Goal: Task Accomplishment & Management: Complete application form

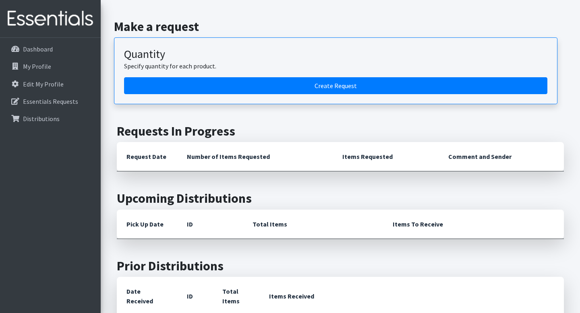
scroll to position [119, 0]
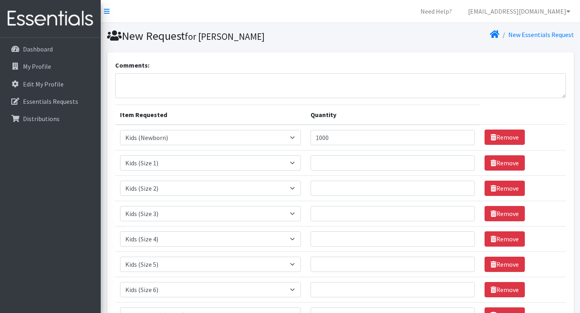
select select "5480"
select select "5481"
select select "5482"
select select "5483"
select select "5484"
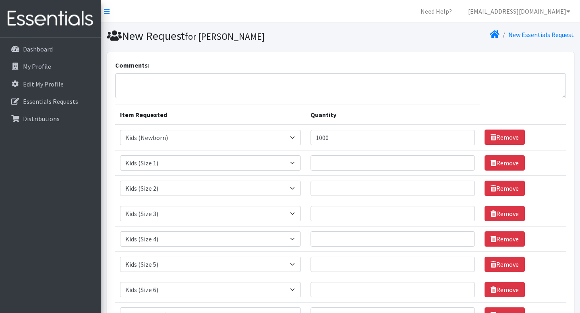
select select "5485"
select select "5486"
select select "5487"
select select "5488"
select select "5491"
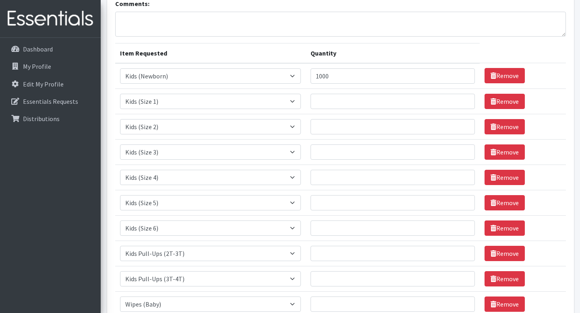
scroll to position [62, 0]
type input "500"
click at [378, 123] on input "Quantity" at bounding box center [393, 126] width 164 height 15
type input "600"
click at [383, 103] on input "500" at bounding box center [393, 100] width 164 height 15
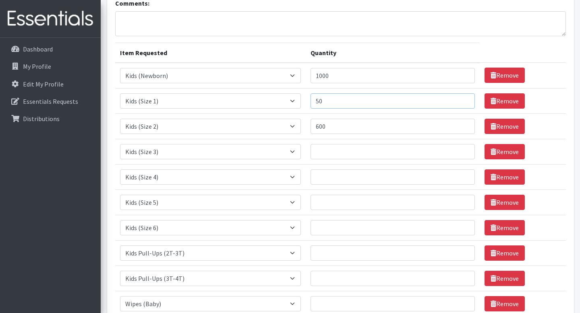
type input "5"
type input "800"
click at [378, 152] on input "Quantity" at bounding box center [393, 151] width 164 height 15
type input "500"
click at [372, 180] on input "Quantity" at bounding box center [393, 177] width 164 height 15
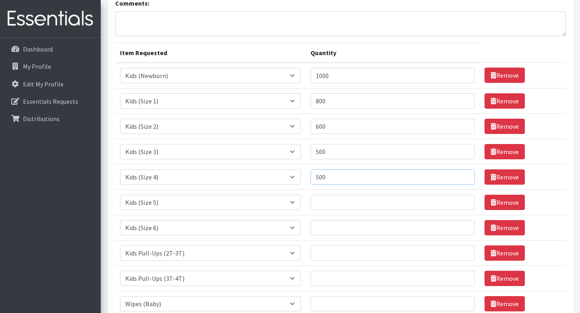
type input "500"
click at [366, 205] on input "Quantity" at bounding box center [393, 202] width 164 height 15
type input "500"
click at [369, 227] on input "Quantity" at bounding box center [393, 227] width 164 height 15
type input "600"
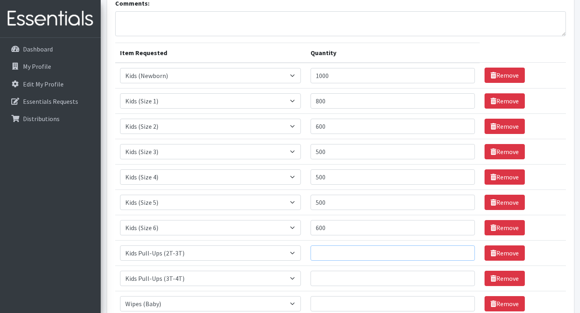
click at [368, 252] on input "Quantity" at bounding box center [393, 253] width 164 height 15
type input "5"
type input "300"
click at [367, 278] on input "Quantity" at bounding box center [393, 278] width 164 height 15
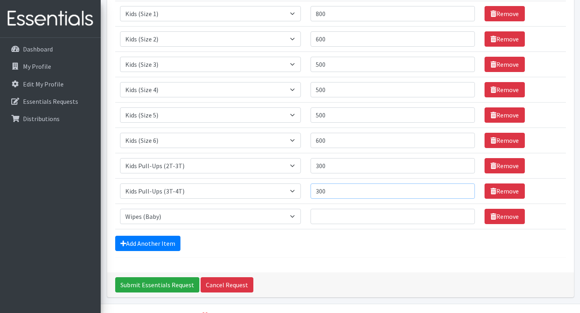
scroll to position [153, 0]
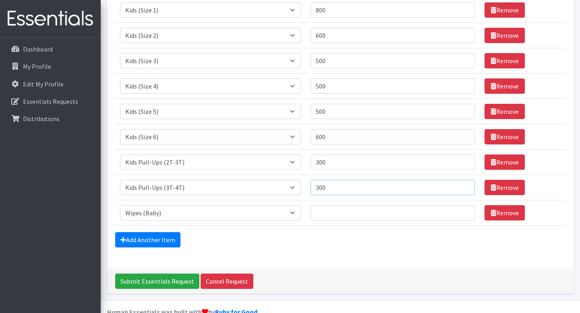
type input "300"
click at [337, 216] on input "Quantity" at bounding box center [393, 212] width 164 height 15
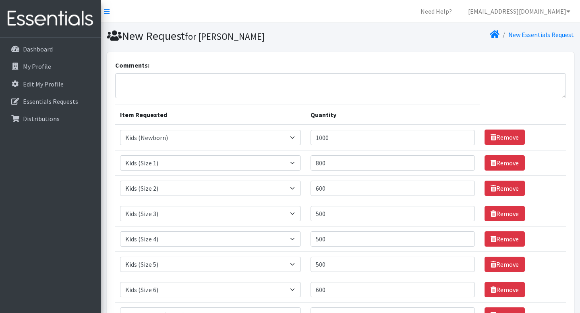
scroll to position [170, 0]
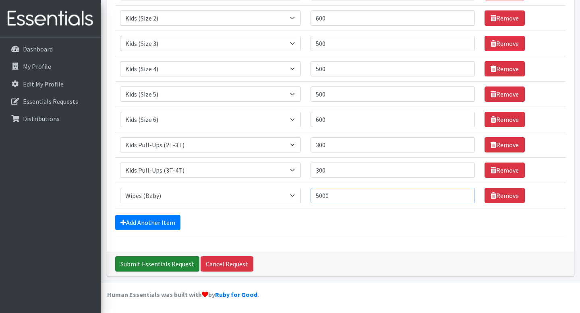
type input "5000"
click at [149, 267] on input "Submit Essentials Request" at bounding box center [157, 264] width 84 height 15
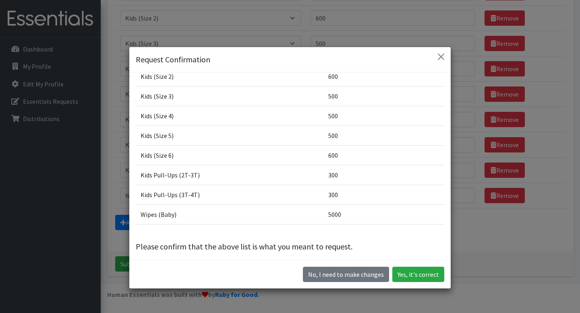
scroll to position [77, 0]
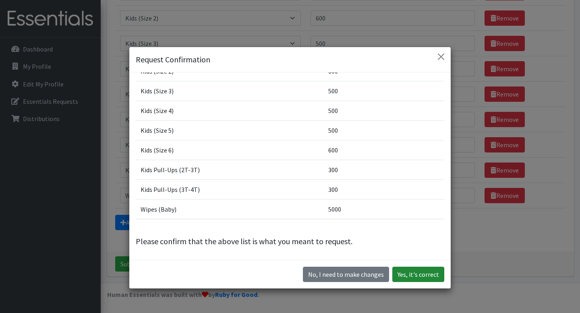
click at [429, 274] on button "Yes, it's correct" at bounding box center [418, 274] width 52 height 15
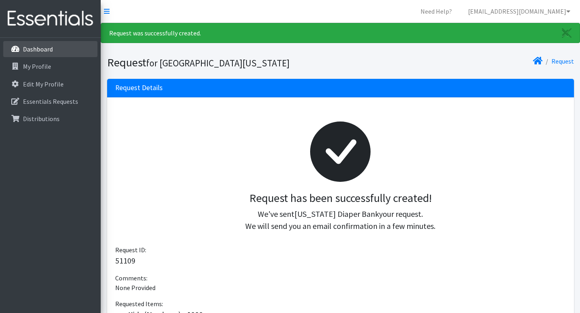
click at [62, 50] on link "Dashboard" at bounding box center [50, 49] width 94 height 16
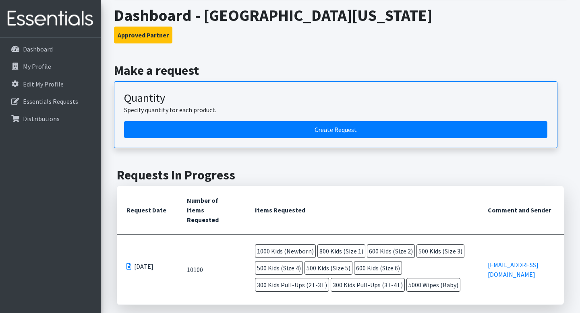
scroll to position [115, 0]
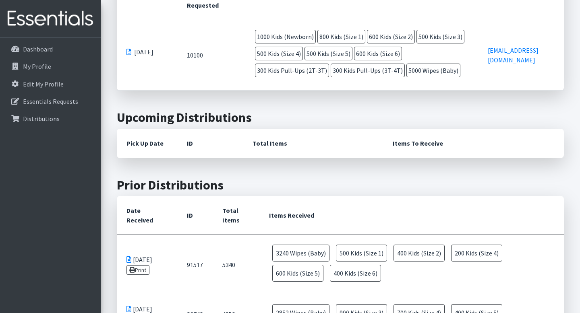
scroll to position [322, 0]
